Goal: Navigation & Orientation: Go to known website

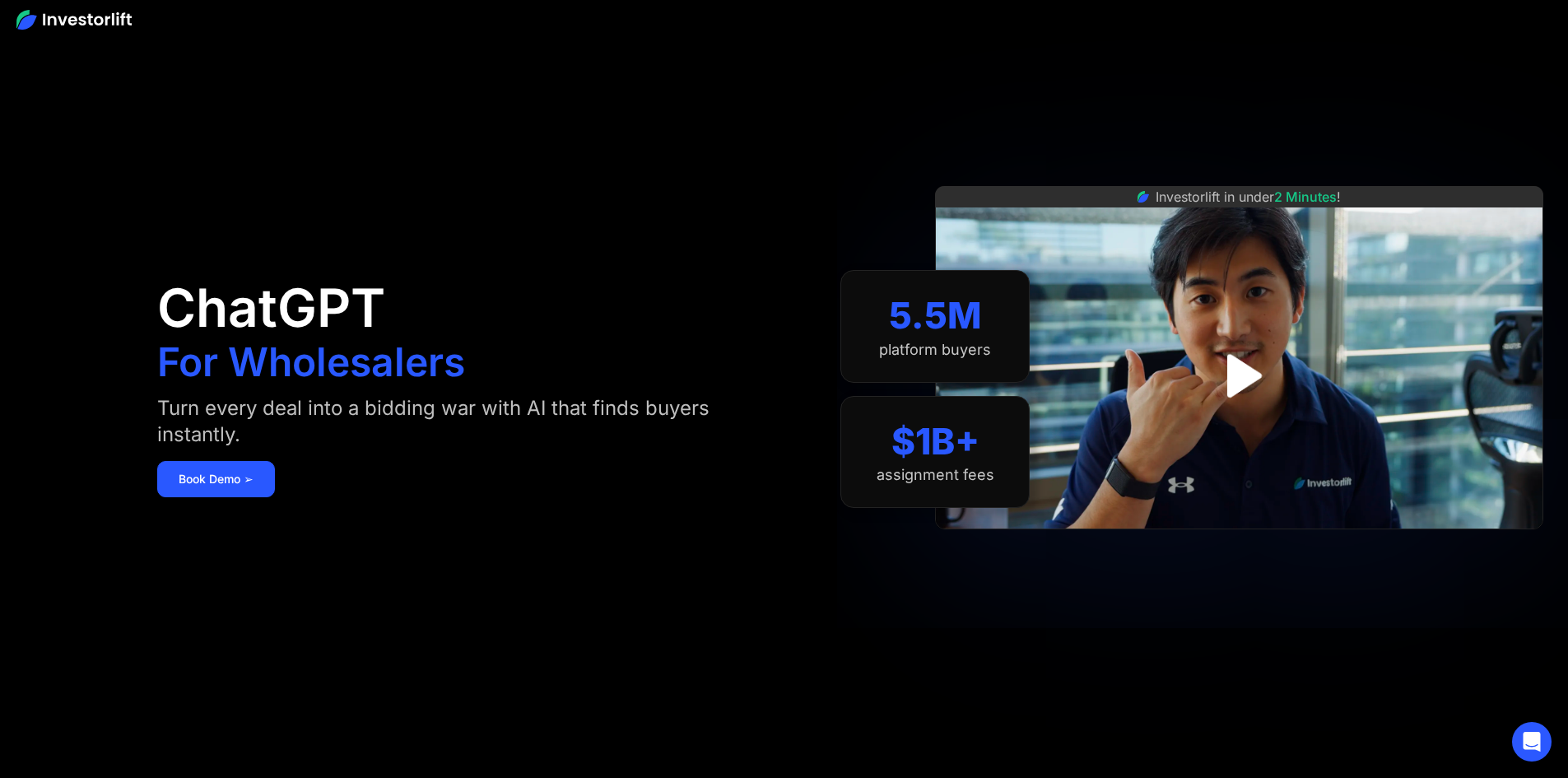
drag, startPoint x: 156, startPoint y: 446, endPoint x: 188, endPoint y: 154, distance: 293.7
drag, startPoint x: 1040, startPoint y: 130, endPoint x: 1011, endPoint y: 126, distance: 29.3
click at [63, 18] on img at bounding box center [73, 20] width 115 height 20
